Goal: Information Seeking & Learning: Learn about a topic

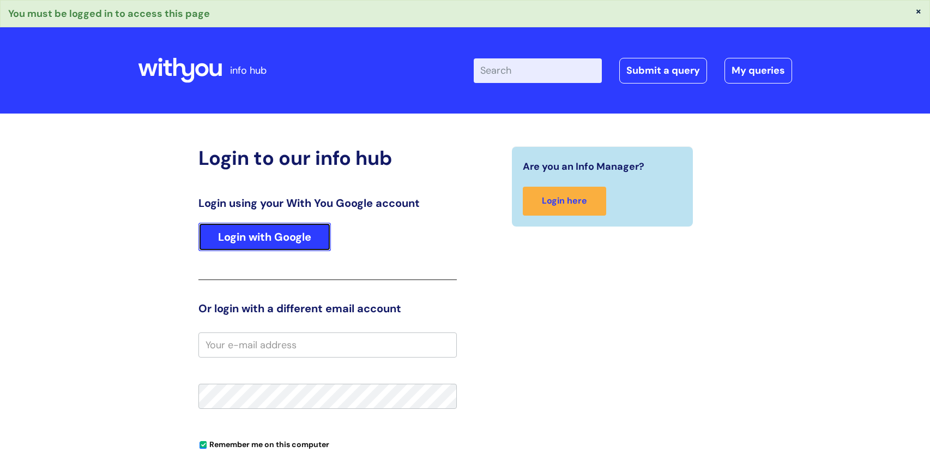
click at [238, 235] on link "Login with Google" at bounding box center [265, 237] width 133 height 28
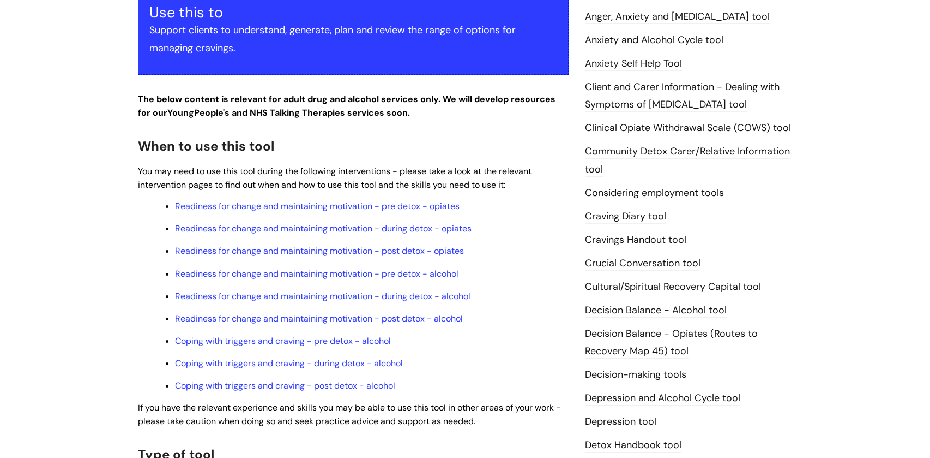
scroll to position [242, 0]
click at [302, 273] on link "Readiness for change and maintaining motivation - pre detox - alcohol" at bounding box center [317, 272] width 284 height 11
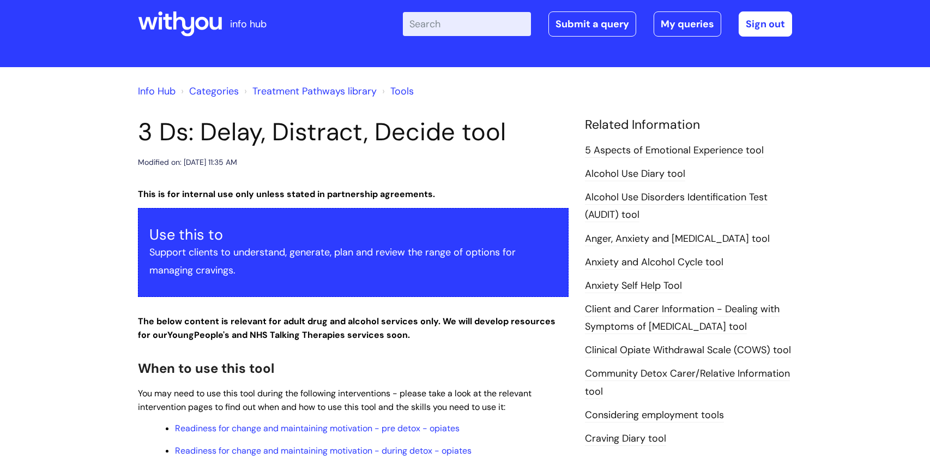
scroll to position [0, 0]
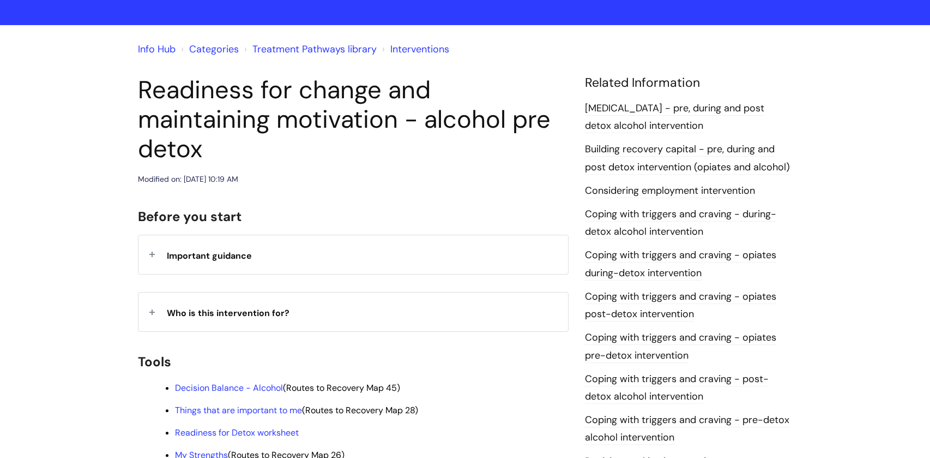
scroll to position [63, 0]
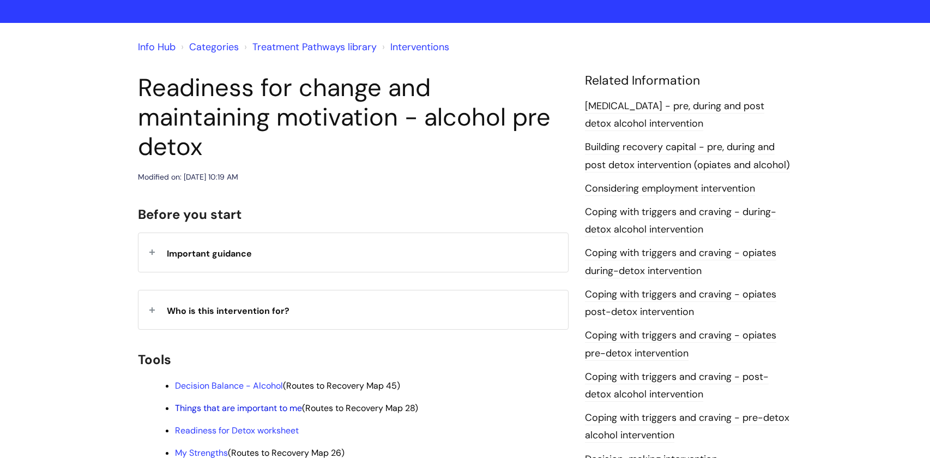
click at [253, 402] on link "Things that are important to me" at bounding box center [238, 407] width 127 height 11
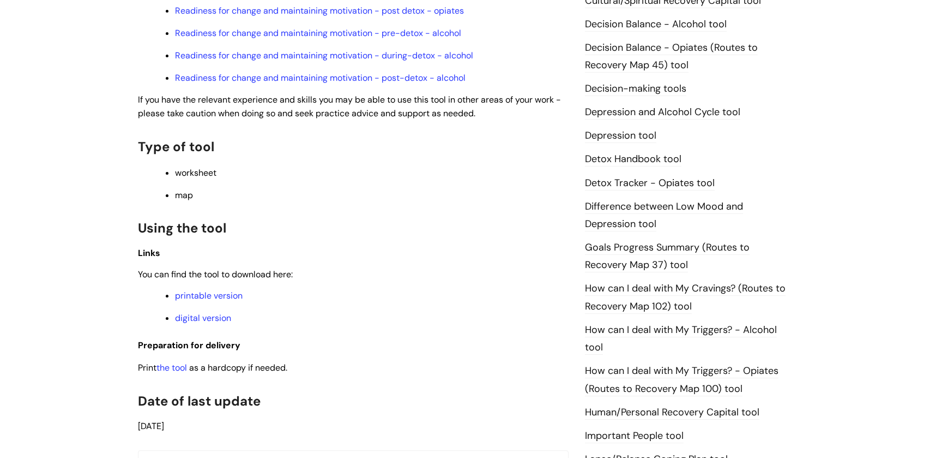
scroll to position [647, 0]
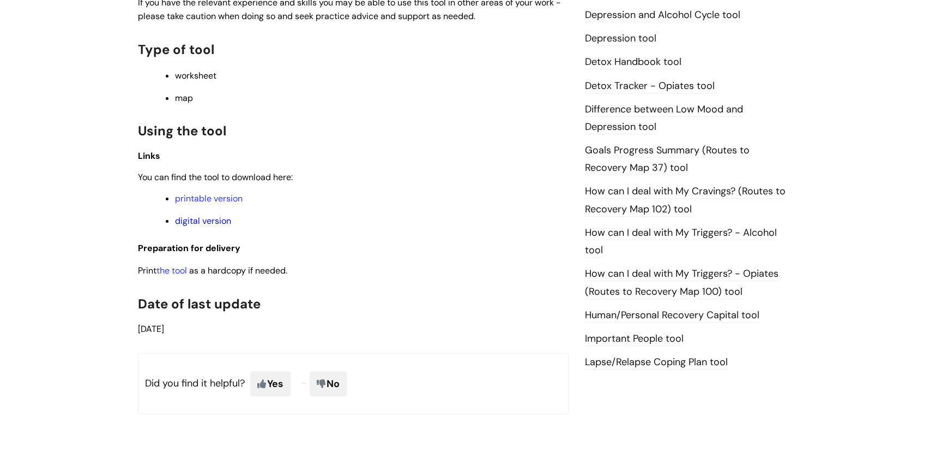
click at [187, 221] on link "digital version" at bounding box center [203, 220] width 56 height 11
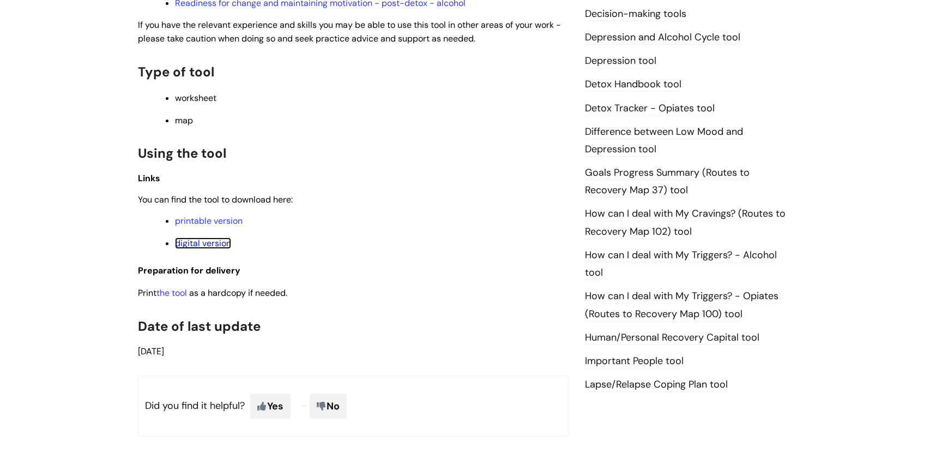
scroll to position [644, 0]
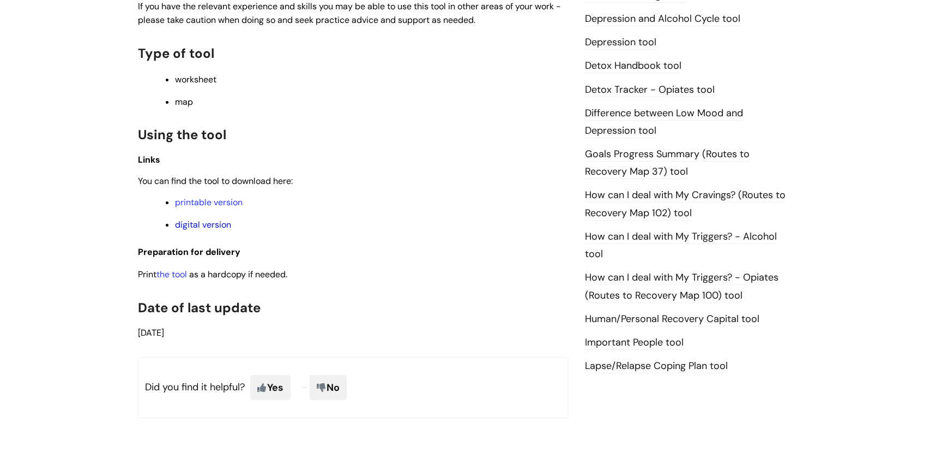
click at [196, 226] on link "digital version" at bounding box center [203, 224] width 56 height 11
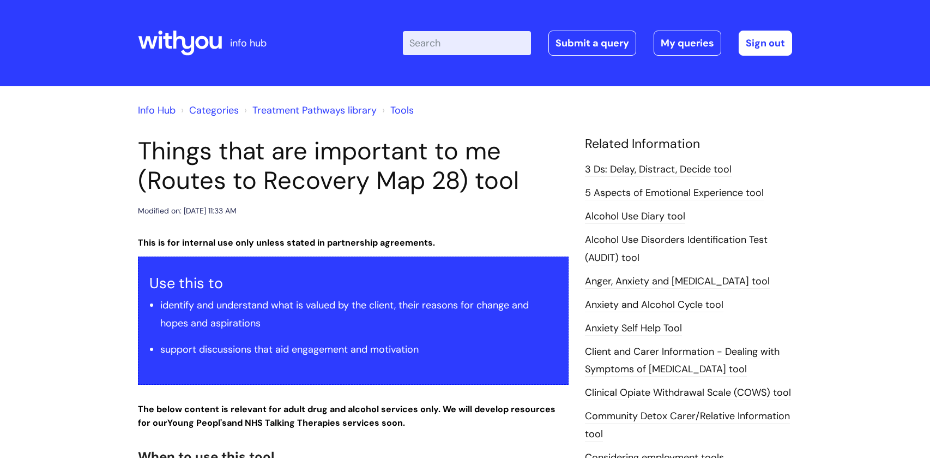
scroll to position [0, 0]
